Goal: Complete application form

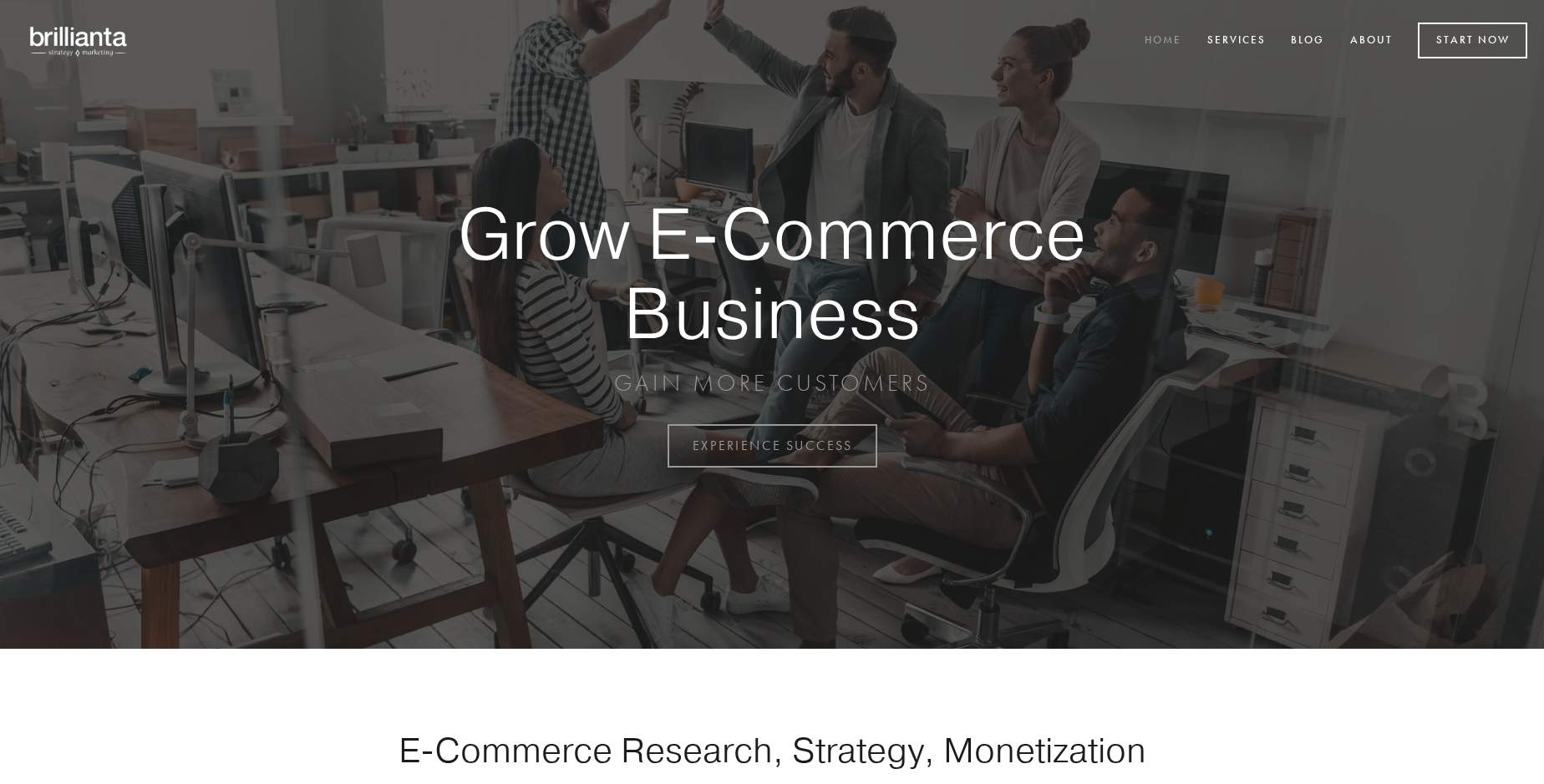
scroll to position [4379, 0]
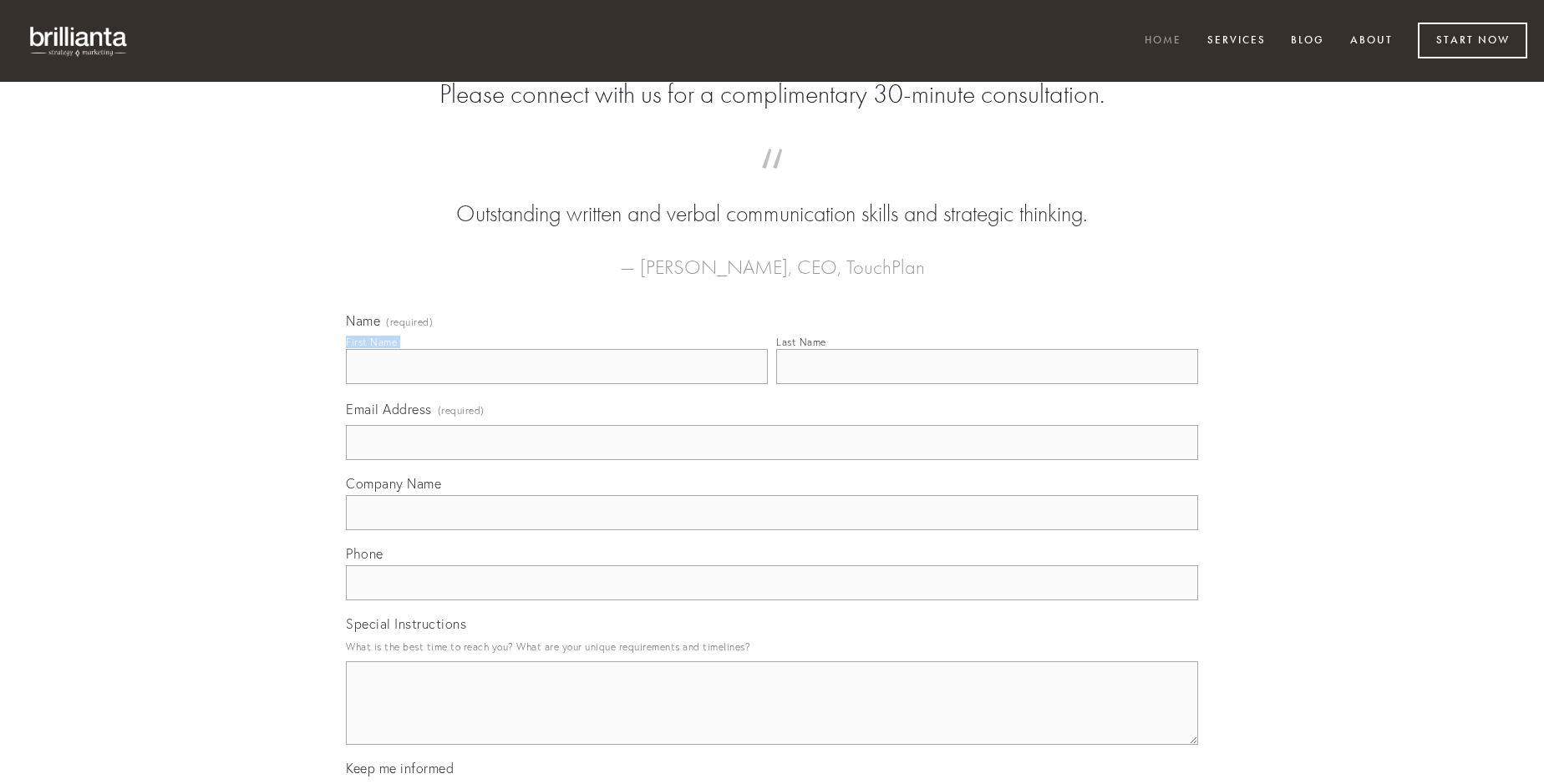
type input "[PERSON_NAME]"
click at [987, 385] on input "Last Name" at bounding box center [987, 367] width 422 height 35
type input "[PERSON_NAME]"
click at [772, 460] on input "Email Address (required)" at bounding box center [772, 442] width 853 height 35
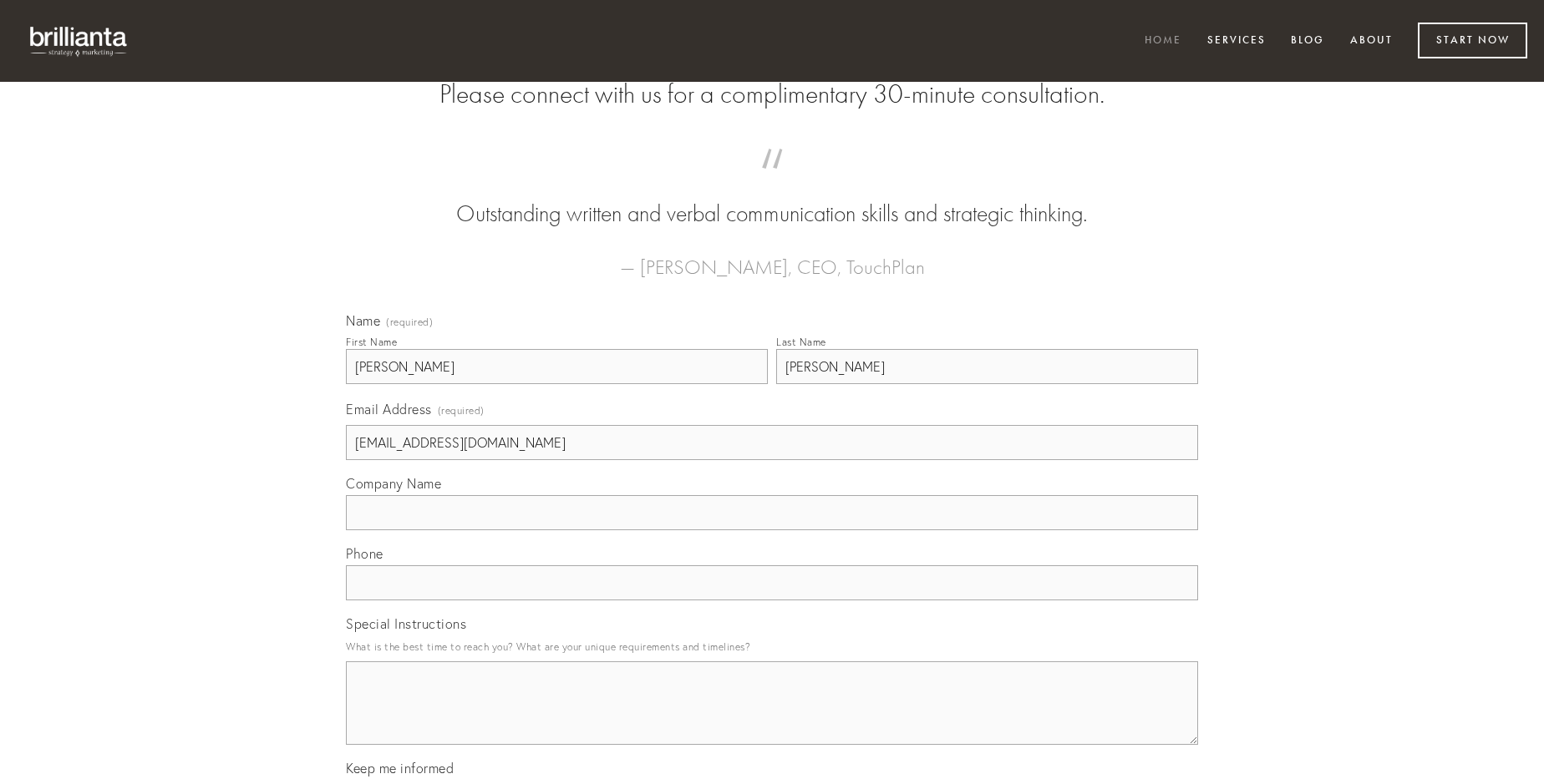
type input "[EMAIL_ADDRESS][DOMAIN_NAME]"
click at [772, 530] on input "Company Name" at bounding box center [772, 513] width 853 height 35
type input "sonitus"
click at [772, 601] on input "text" at bounding box center [772, 583] width 853 height 35
click at [772, 718] on textarea "Special Instructions" at bounding box center [772, 703] width 853 height 83
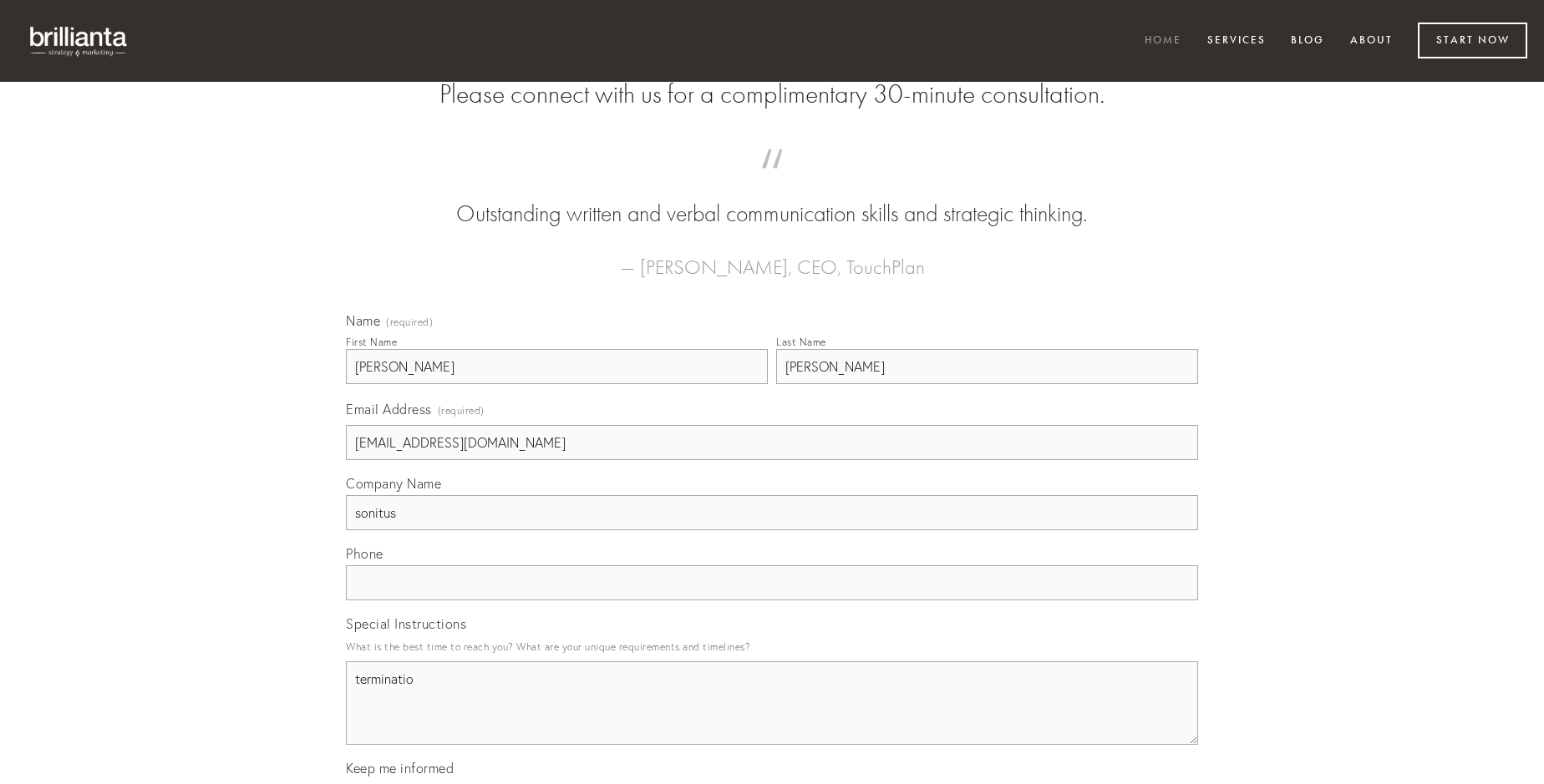
type textarea "terminatio"
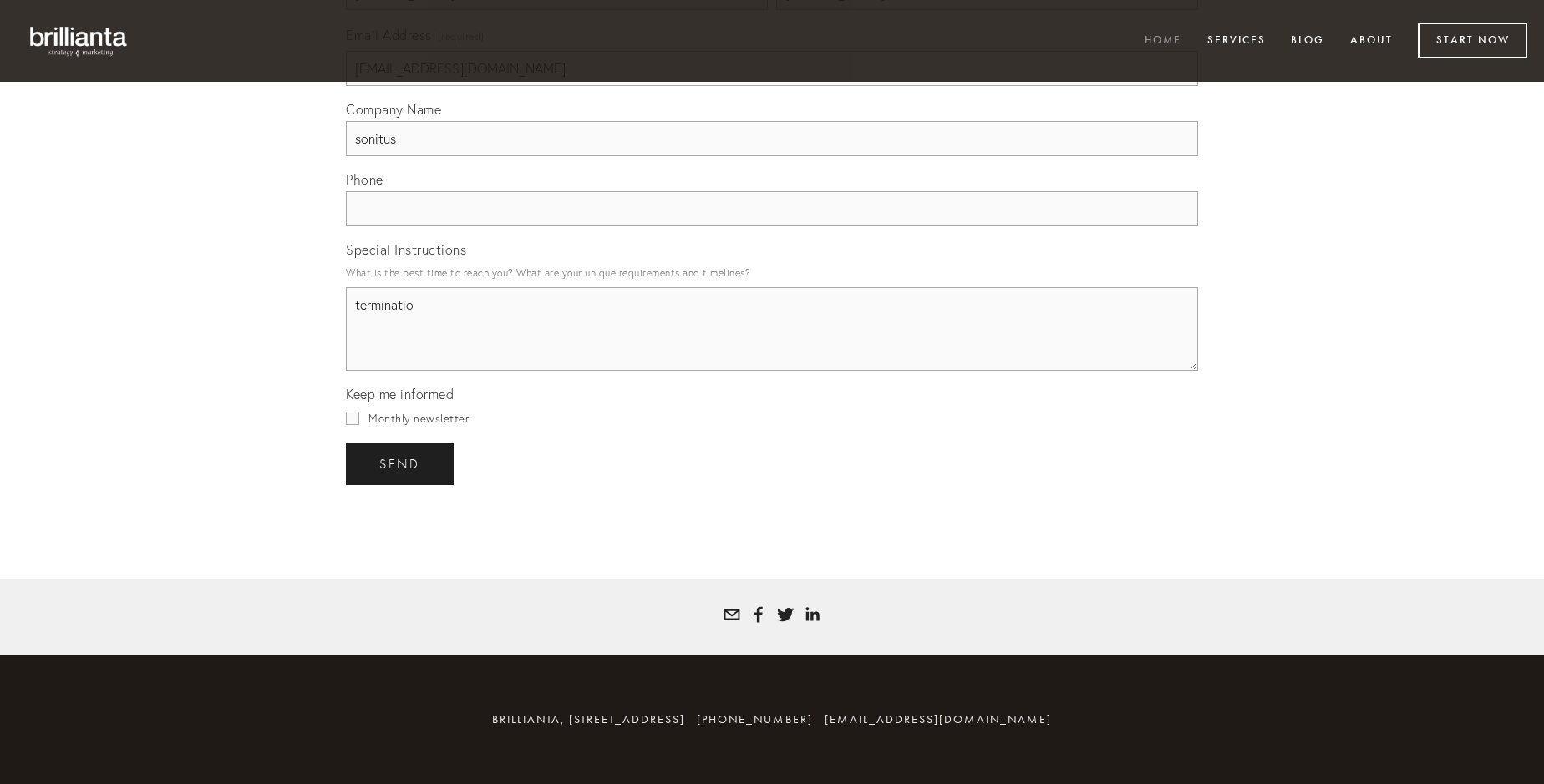
click at [401, 464] on span "send" at bounding box center [400, 464] width 41 height 15
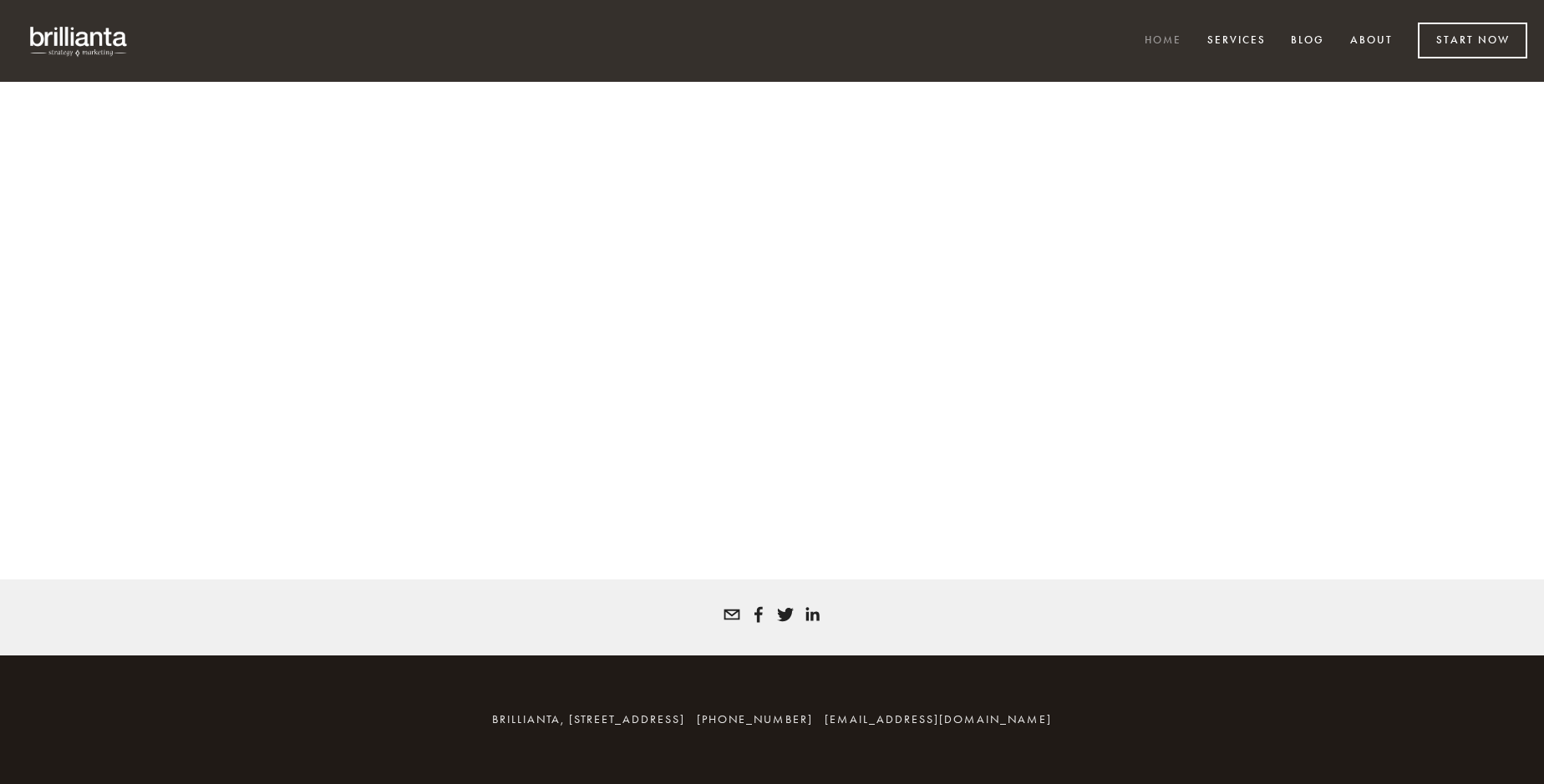
scroll to position [4356, 0]
